Goal: Task Accomplishment & Management: Manage account settings

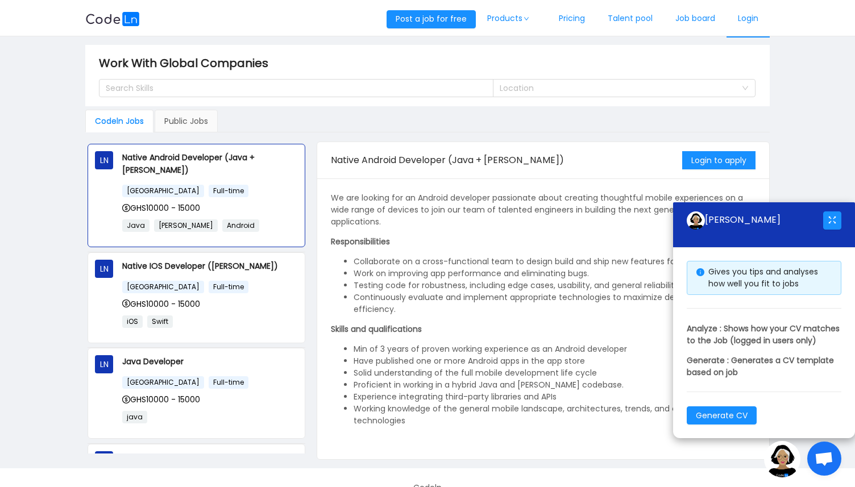
click at [752, 14] on link "Login" at bounding box center [748, 19] width 43 height 38
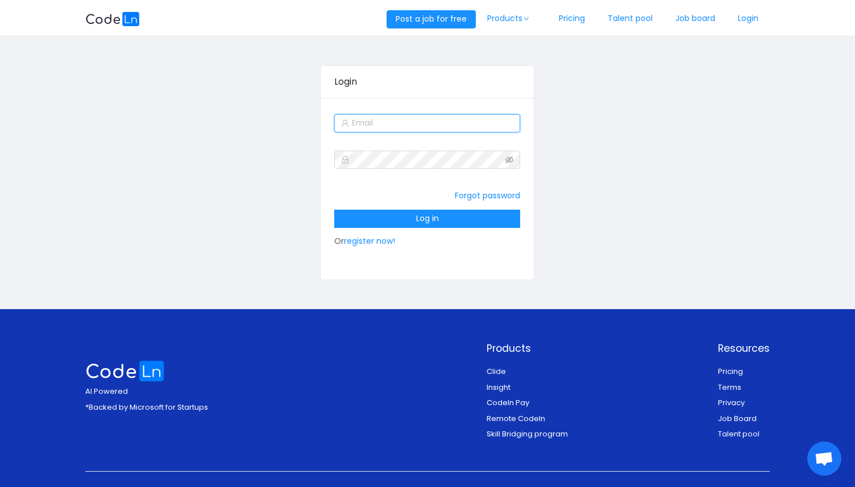
click at [418, 123] on input "text" at bounding box center [427, 123] width 186 height 18
type input "[EMAIL_ADDRESS][DOMAIN_NAME]"
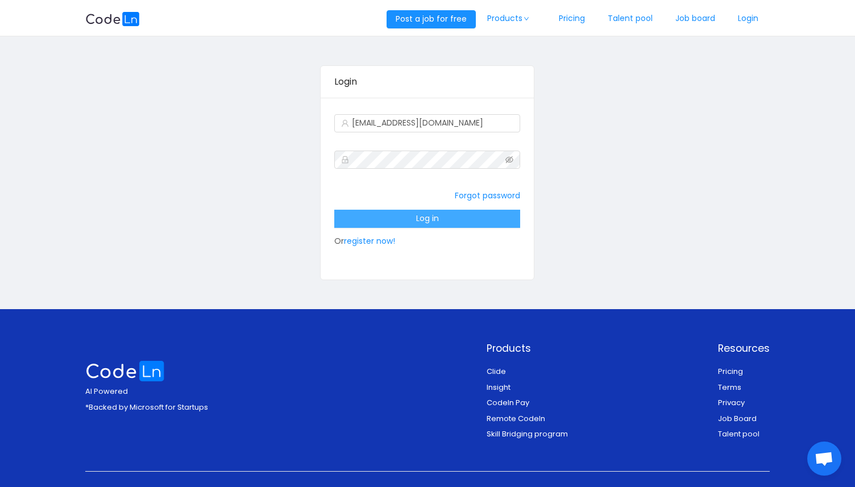
click at [446, 222] on button "Log in" at bounding box center [427, 219] width 186 height 18
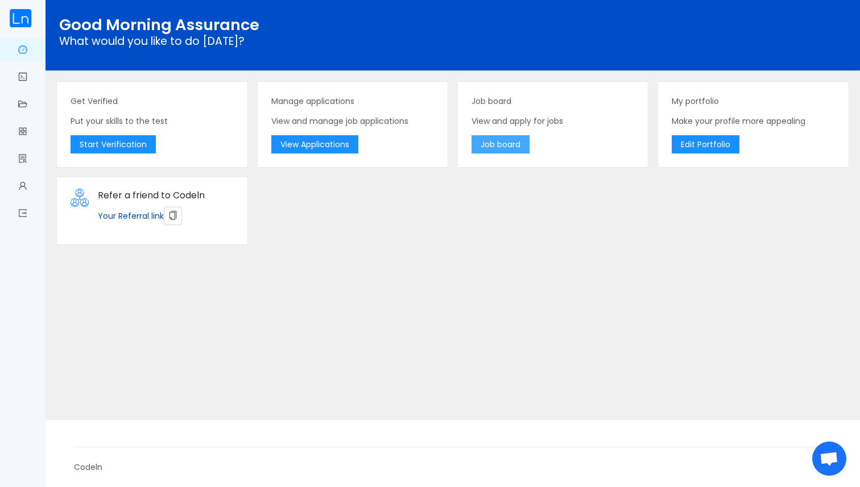
click at [505, 142] on button "Job board" at bounding box center [500, 144] width 58 height 18
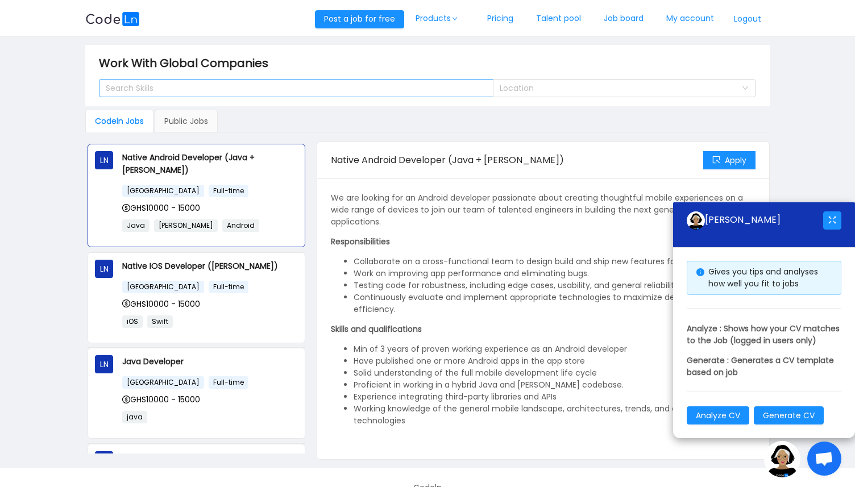
click at [237, 95] on div "Search Skills" at bounding box center [291, 88] width 379 height 17
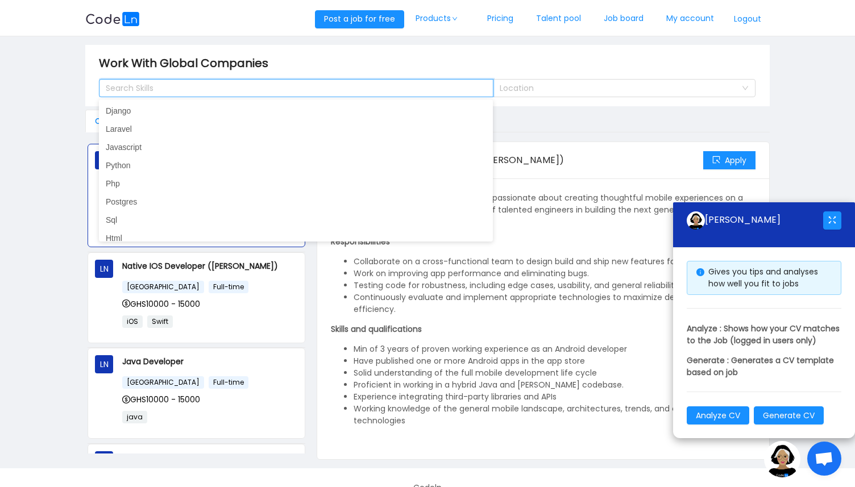
click at [530, 63] on div "Work With Global Companies" at bounding box center [427, 63] width 657 height 18
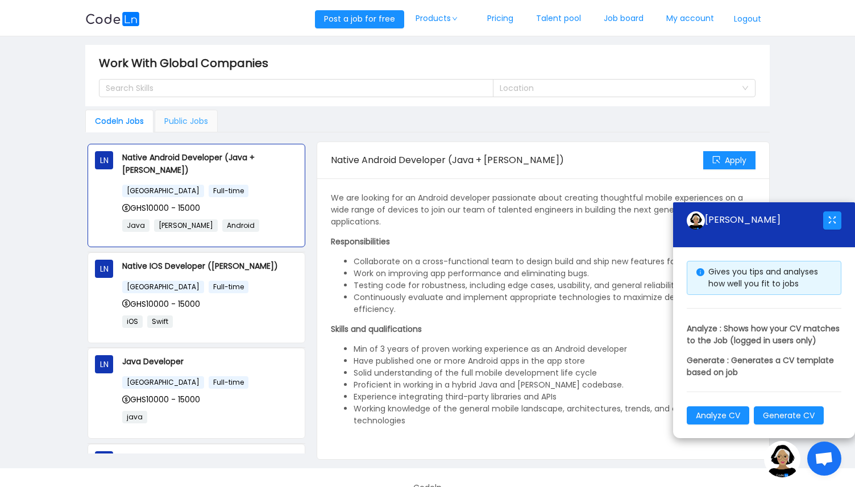
click at [197, 124] on div "Public Jobs" at bounding box center [186, 121] width 63 height 23
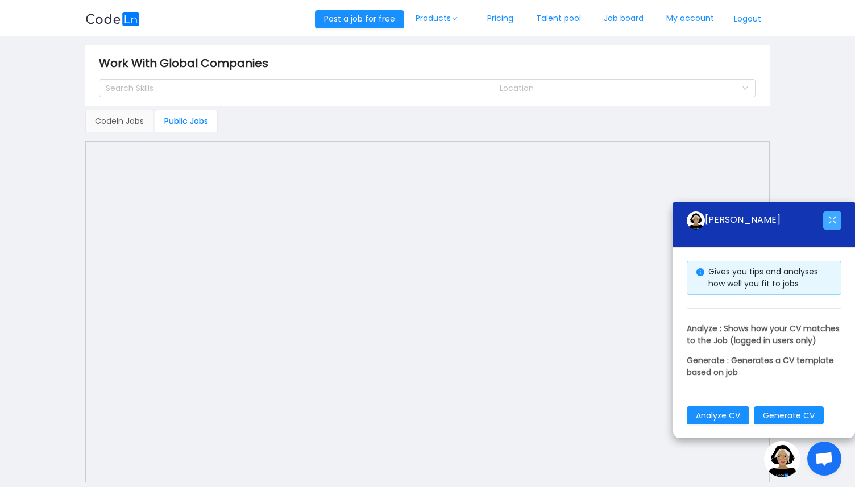
click at [830, 212] on button "button" at bounding box center [832, 221] width 18 height 18
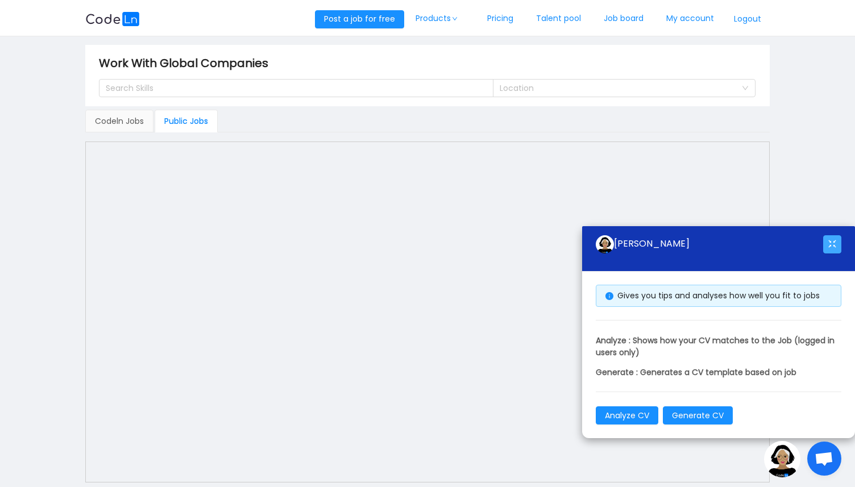
click at [836, 242] on button "button" at bounding box center [832, 244] width 18 height 18
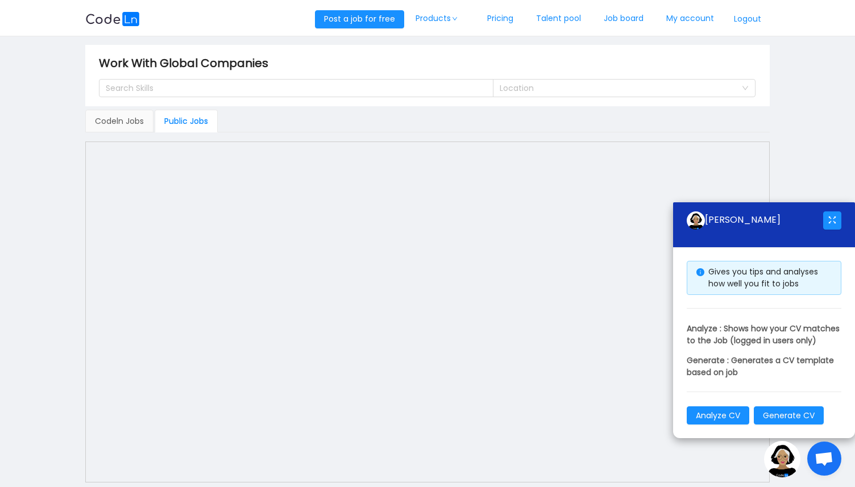
click at [820, 455] on span "Open chat" at bounding box center [824, 460] width 19 height 16
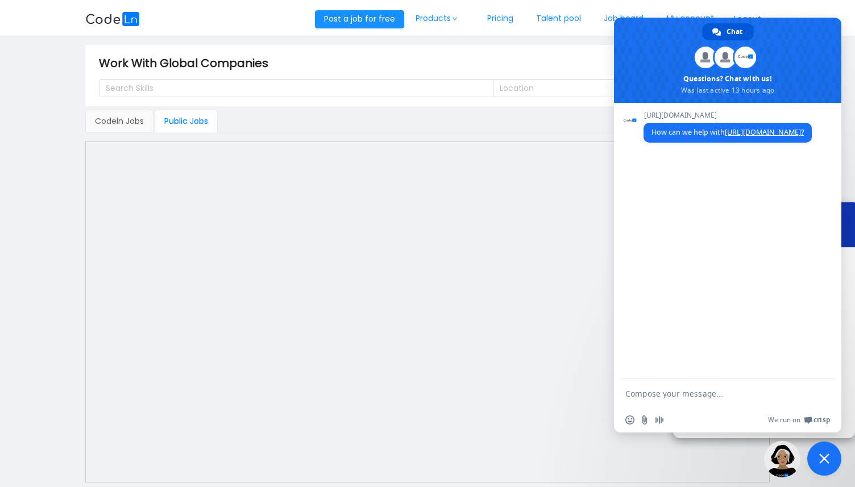
click at [769, 460] on img at bounding box center [782, 459] width 36 height 36
click at [823, 459] on span "Close chat" at bounding box center [824, 459] width 10 height 10
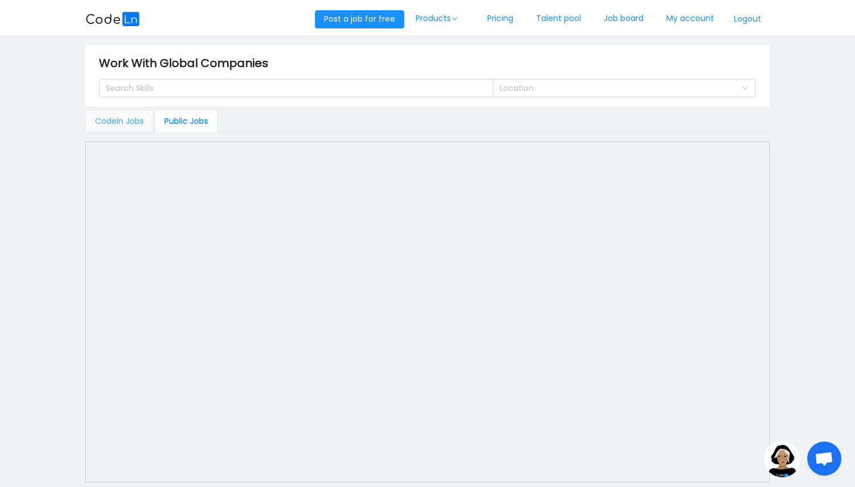
click at [136, 130] on div "Codeln Jobs" at bounding box center [119, 121] width 68 height 23
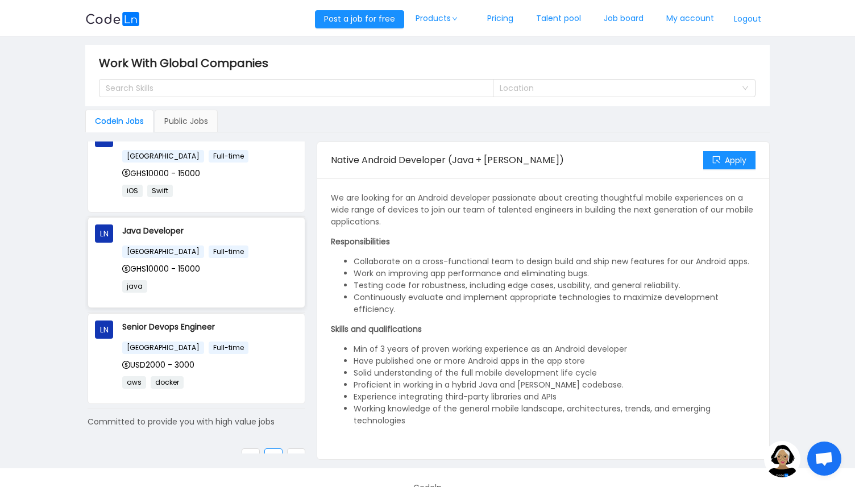
scroll to position [20, 0]
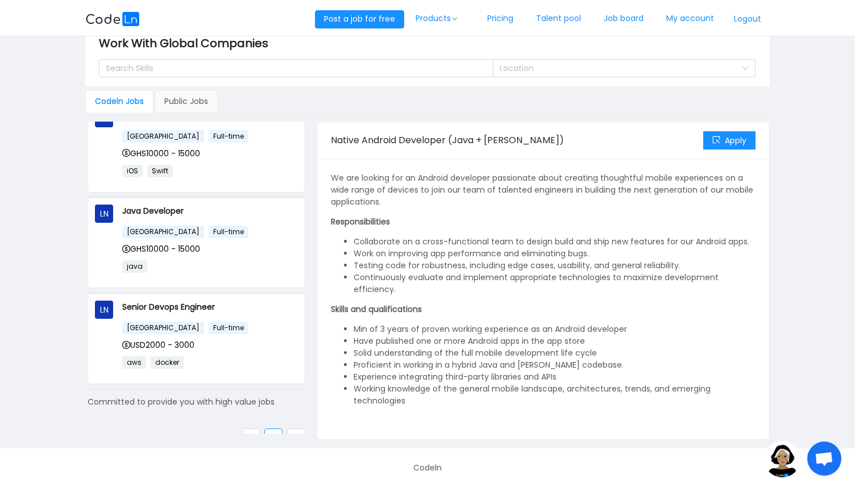
click at [287, 429] on link at bounding box center [296, 438] width 18 height 18
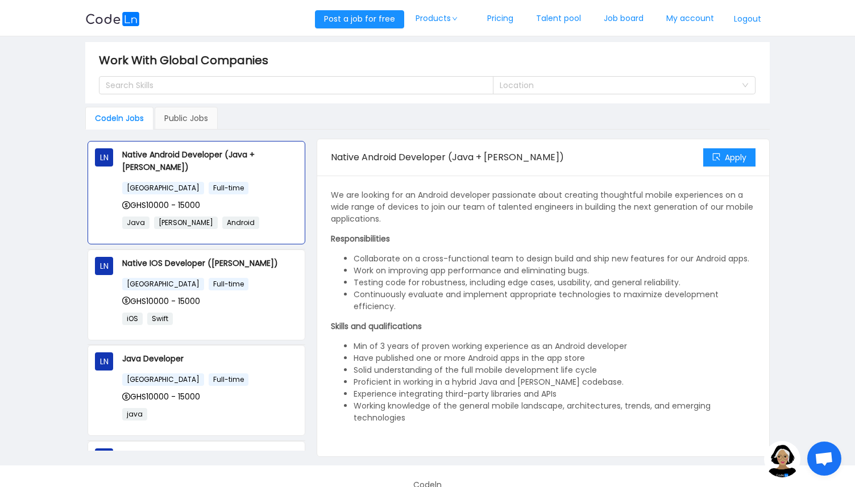
scroll to position [0, 0]
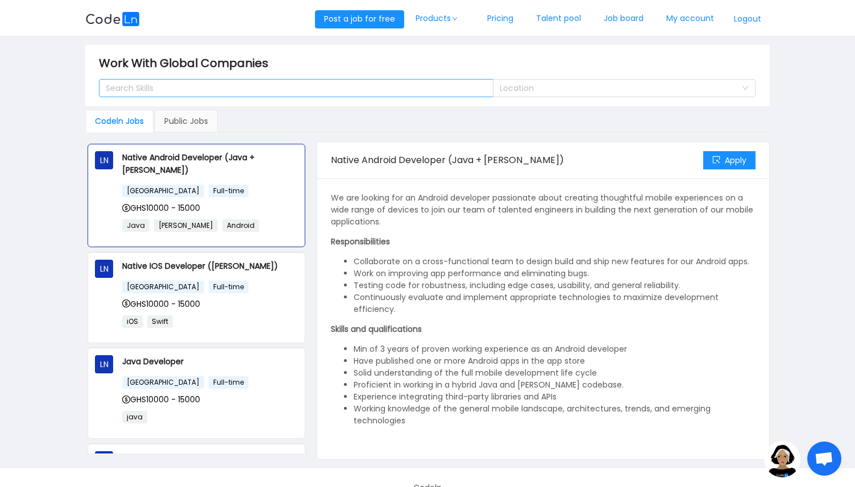
click at [237, 89] on div "Search Skills" at bounding box center [291, 87] width 370 height 11
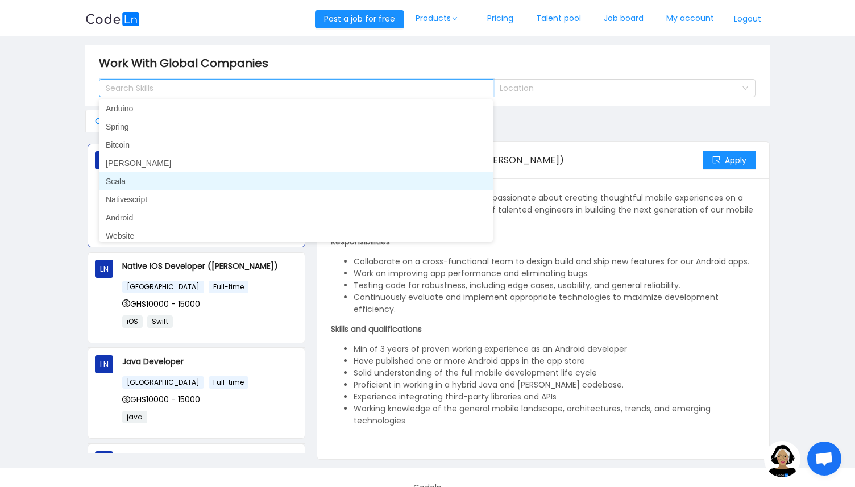
scroll to position [517, 0]
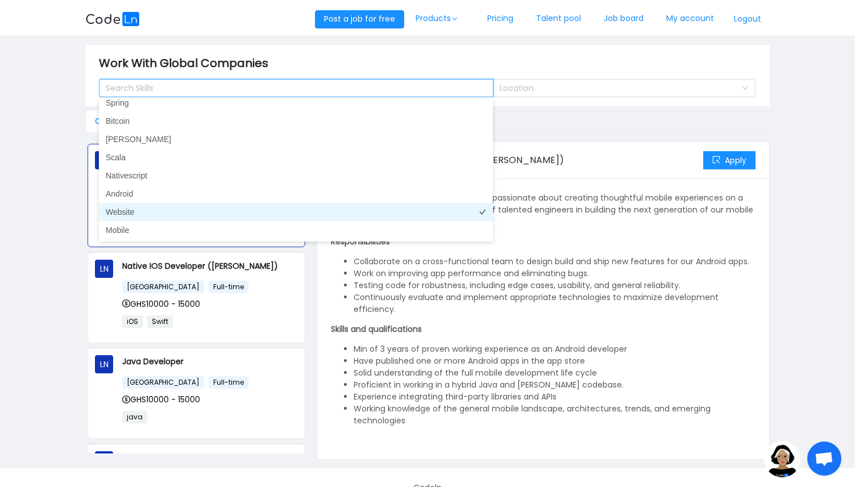
click at [215, 211] on li "Website" at bounding box center [296, 212] width 394 height 18
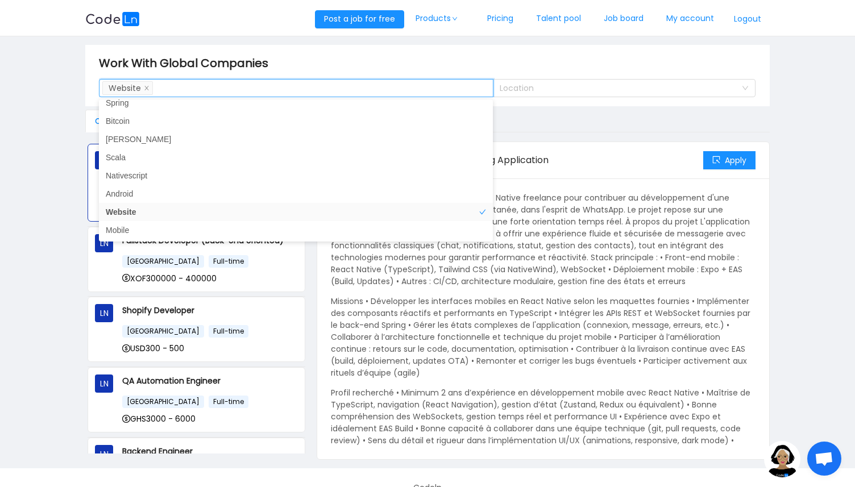
click at [565, 123] on div "Codeln Jobs Public Jobs" at bounding box center [427, 121] width 684 height 23
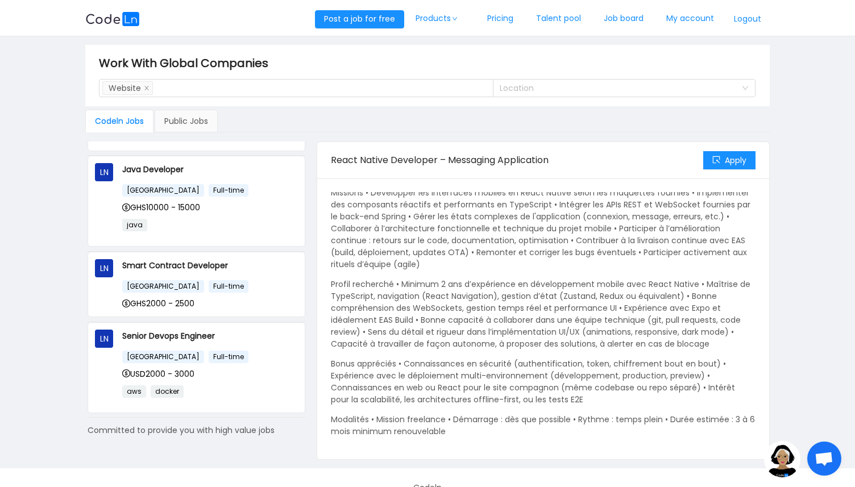
scroll to position [0, 0]
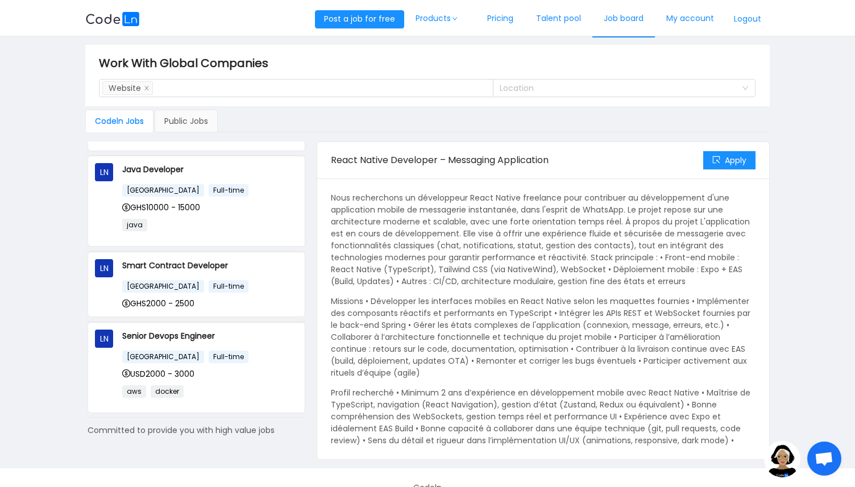
click at [614, 14] on link "Job board" at bounding box center [623, 19] width 63 height 38
click at [680, 26] on link "My account" at bounding box center [690, 19] width 71 height 38
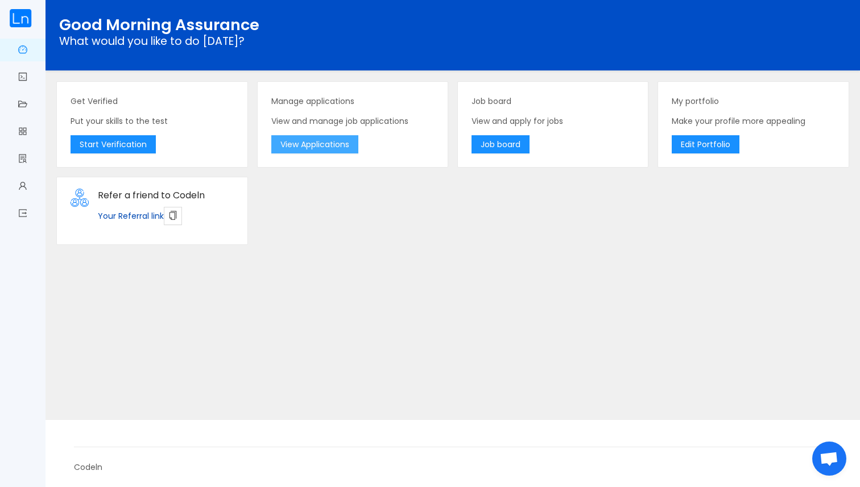
click at [341, 143] on button "View Applications" at bounding box center [314, 144] width 87 height 18
